Goal: Navigation & Orientation: Find specific page/section

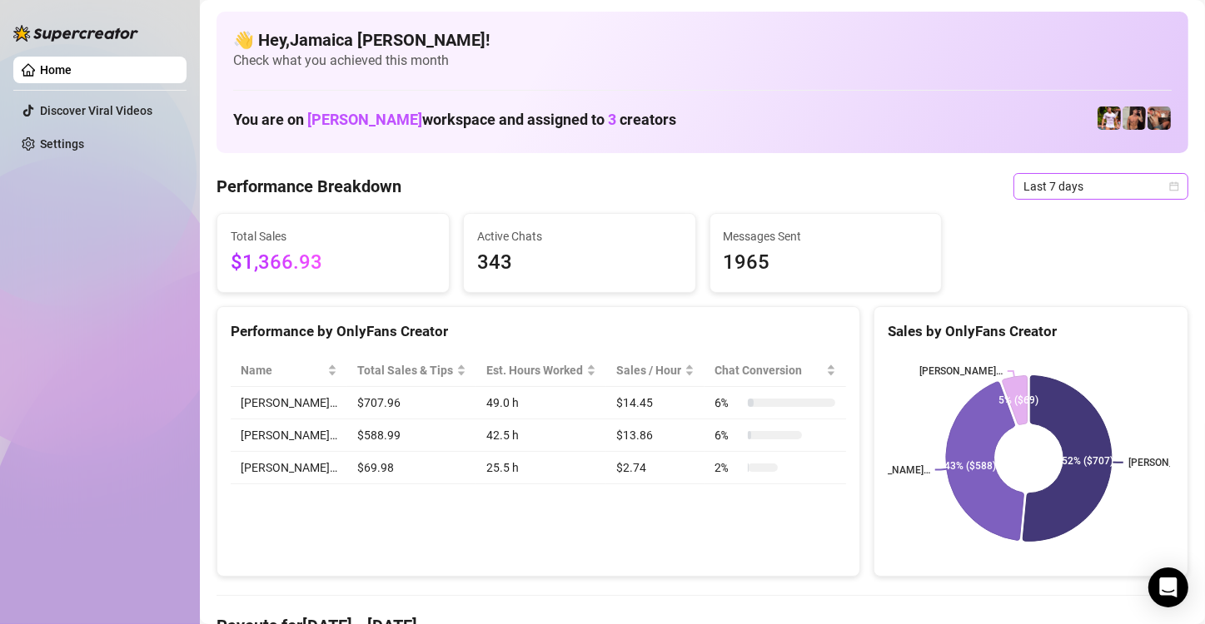
click at [1023, 191] on span "Last 7 days" at bounding box center [1100, 186] width 155 height 25
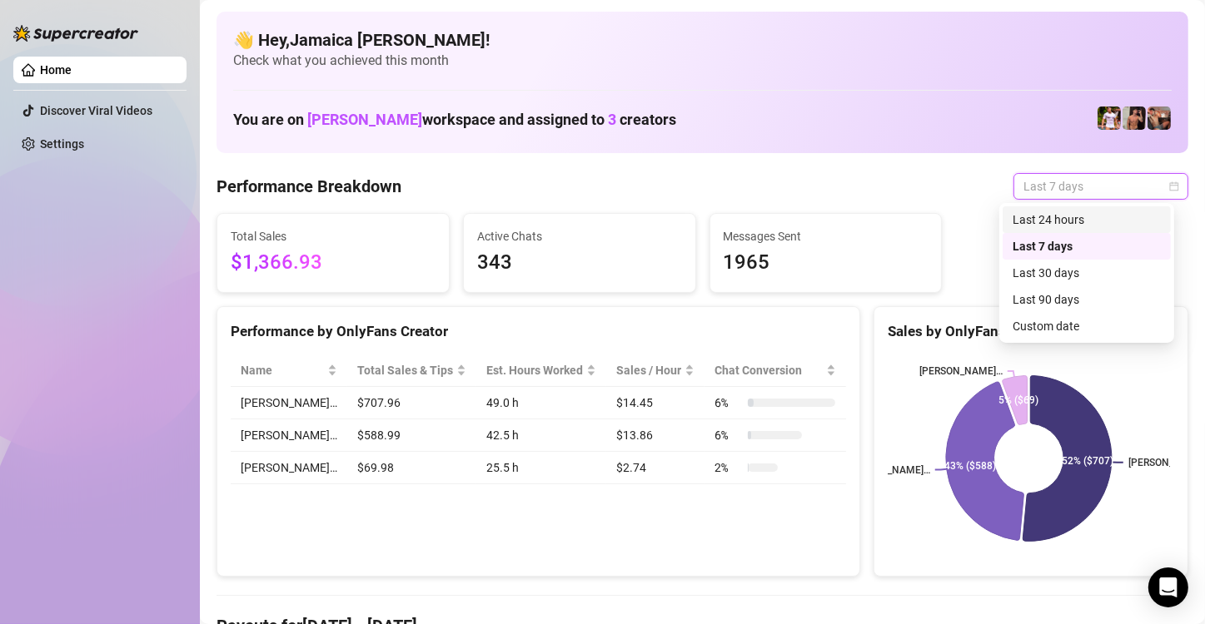
click at [1016, 209] on div "Last 24 hours" at bounding box center [1086, 219] width 168 height 27
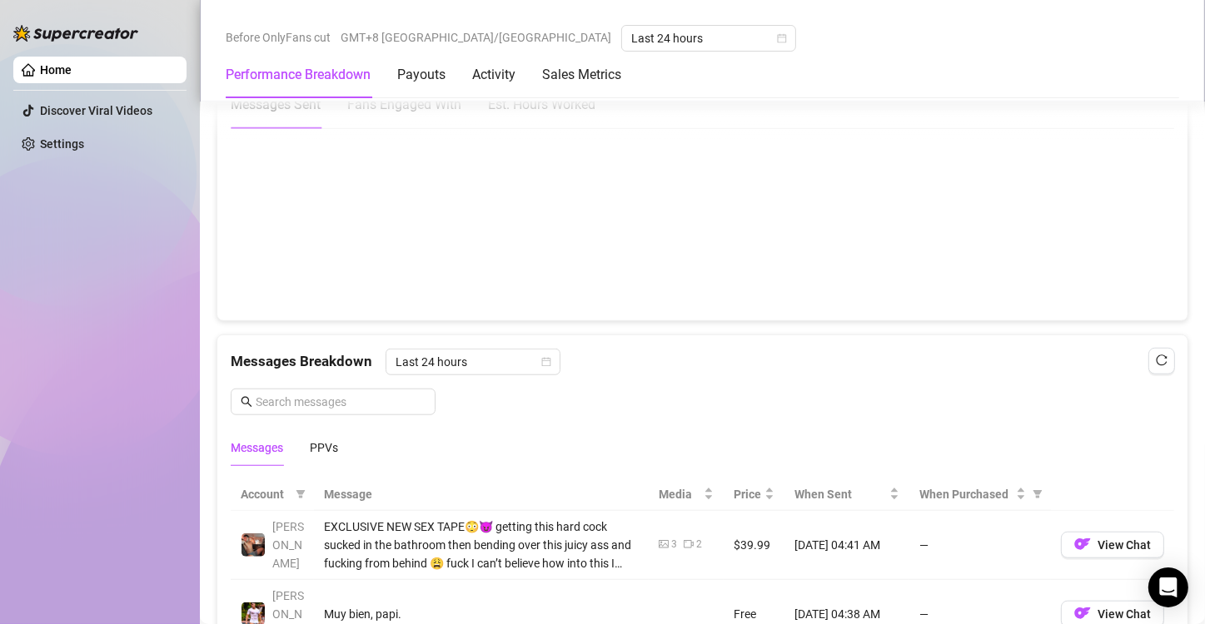
scroll to position [1249, 0]
click at [484, 356] on span "Last 24 hours" at bounding box center [472, 361] width 155 height 25
click at [491, 389] on div "Last 24 hours" at bounding box center [471, 391] width 148 height 18
click at [343, 446] on div "Messages PPVs" at bounding box center [702, 447] width 943 height 38
click at [330, 452] on div "PPVs" at bounding box center [324, 447] width 28 height 18
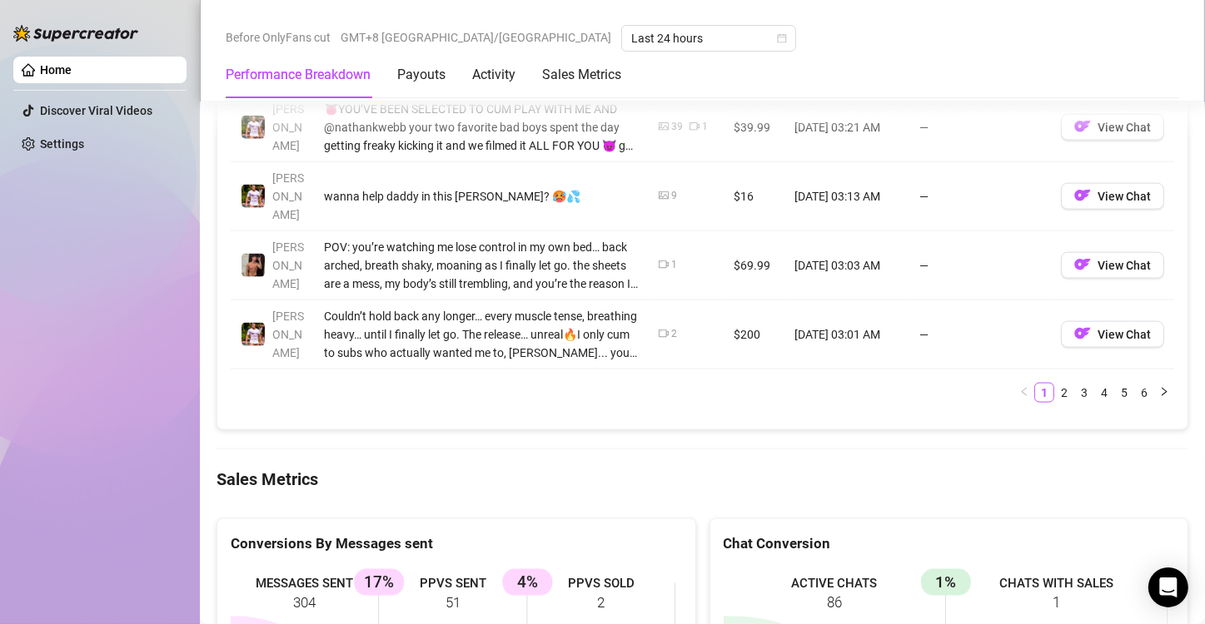
scroll to position [2081, 0]
click at [1115, 383] on link "5" at bounding box center [1124, 392] width 18 height 18
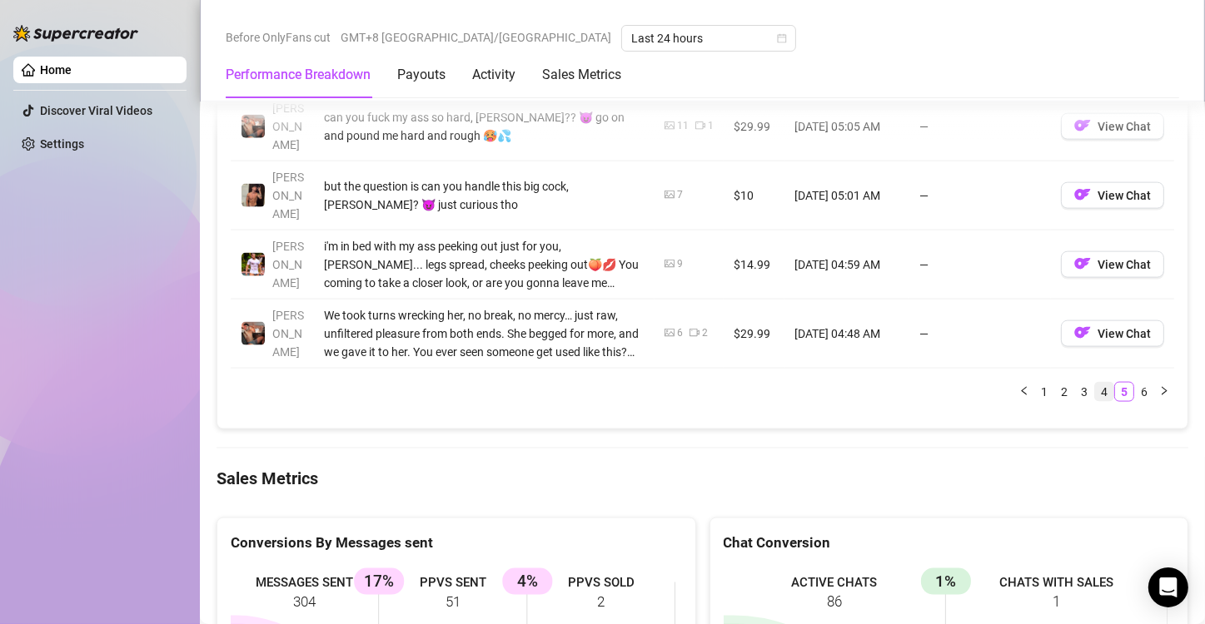
click at [1095, 383] on link "4" at bounding box center [1104, 392] width 18 height 18
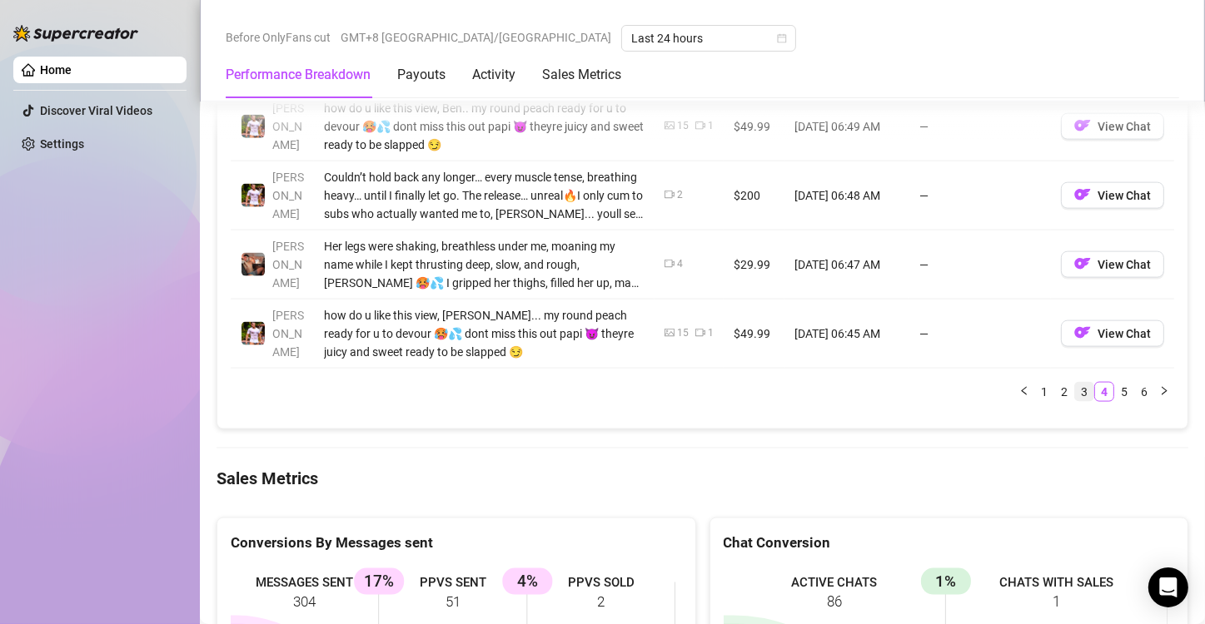
click at [1075, 383] on link "3" at bounding box center [1084, 392] width 18 height 18
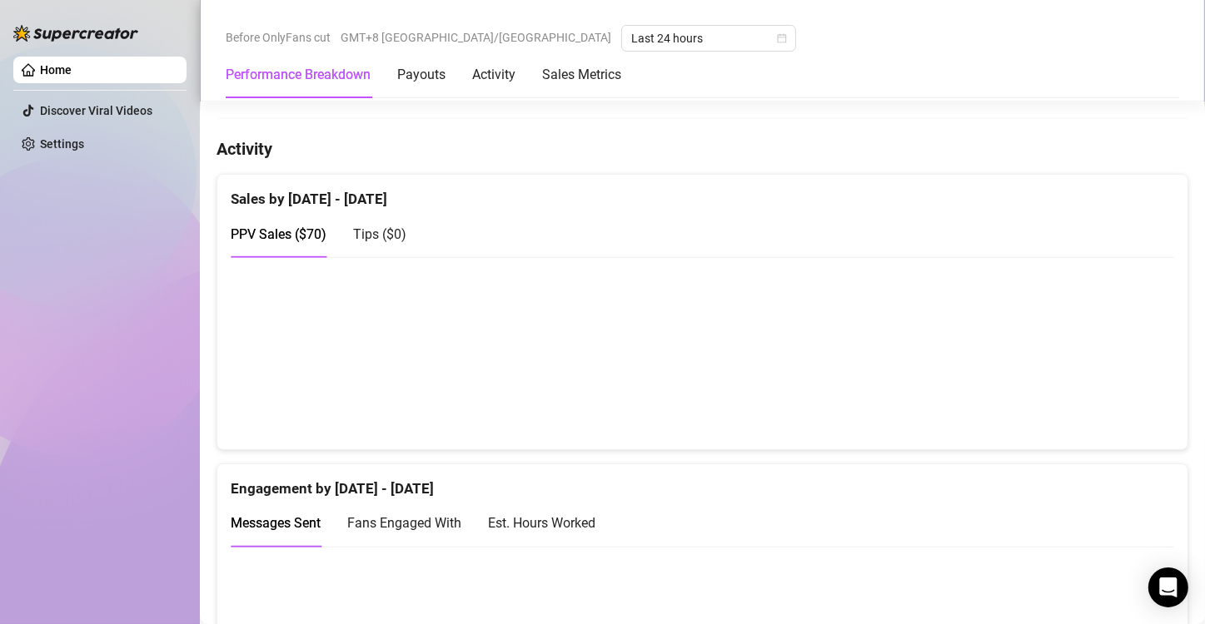
scroll to position [666, 0]
